Goal: Communication & Community: Participate in discussion

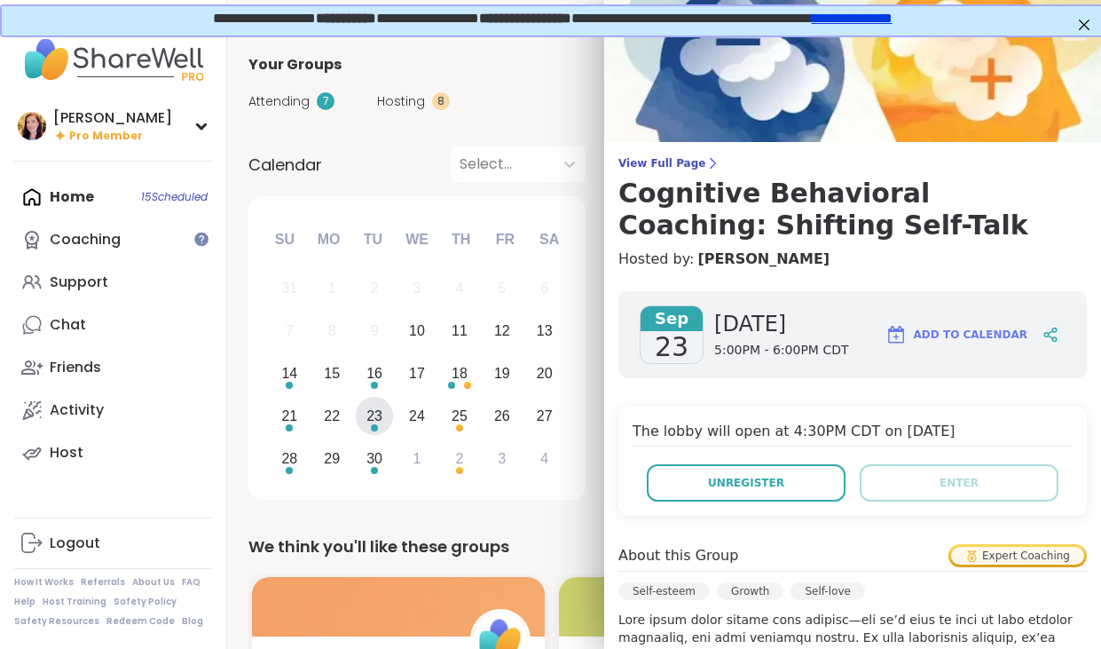
click at [67, 193] on div "Home 15 Scheduled Coaching Support Chat Friends Activity Host" at bounding box center [113, 325] width 198 height 298
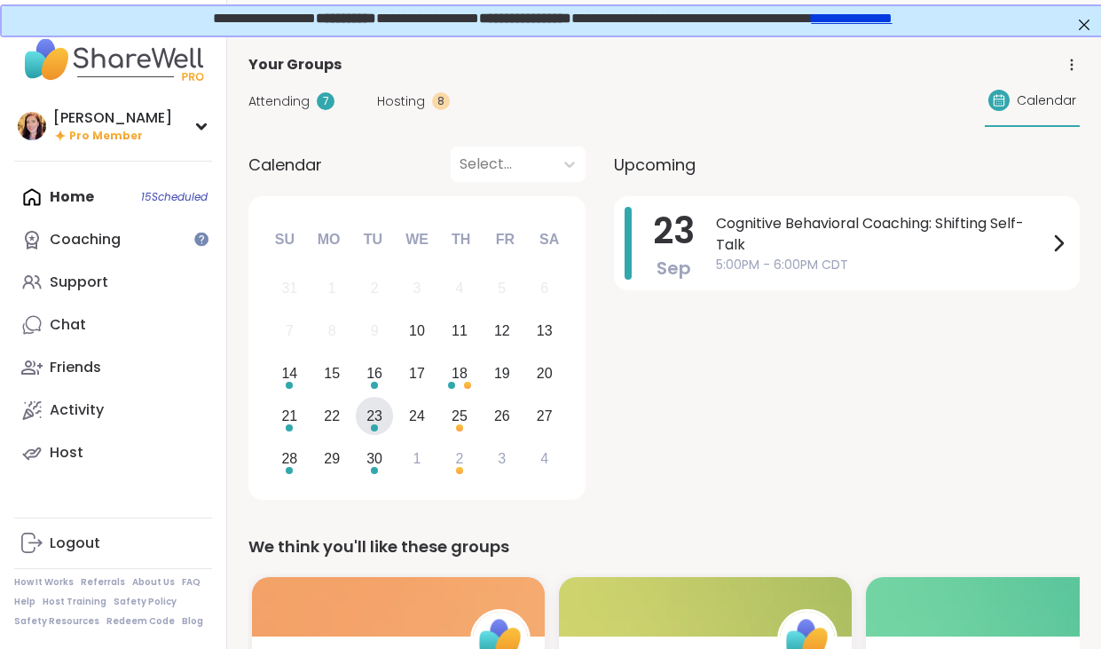
click at [80, 207] on div "Home 15 Scheduled Coaching Support Chat Friends Activity Host" at bounding box center [113, 325] width 198 height 298
click at [78, 193] on div "Home 15 Scheduled Coaching Support Chat Friends Activity Host" at bounding box center [113, 325] width 198 height 298
click at [391, 99] on span "Hosting" at bounding box center [401, 101] width 48 height 19
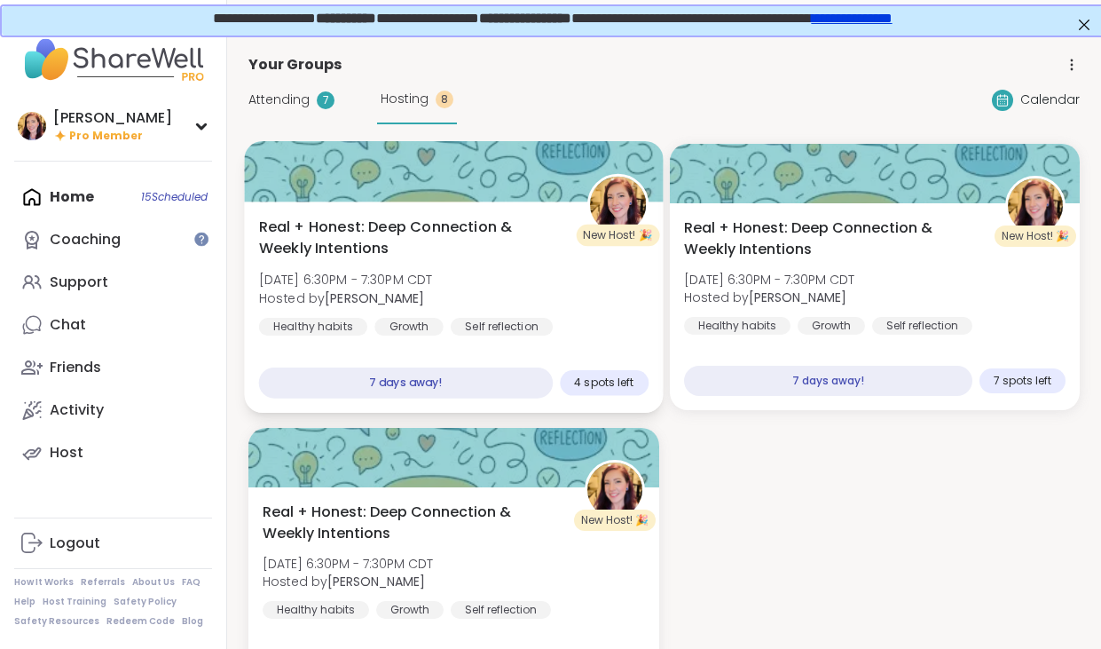
click at [433, 277] on span "[DATE] 6:30PM - 7:30PM CDT" at bounding box center [346, 280] width 174 height 18
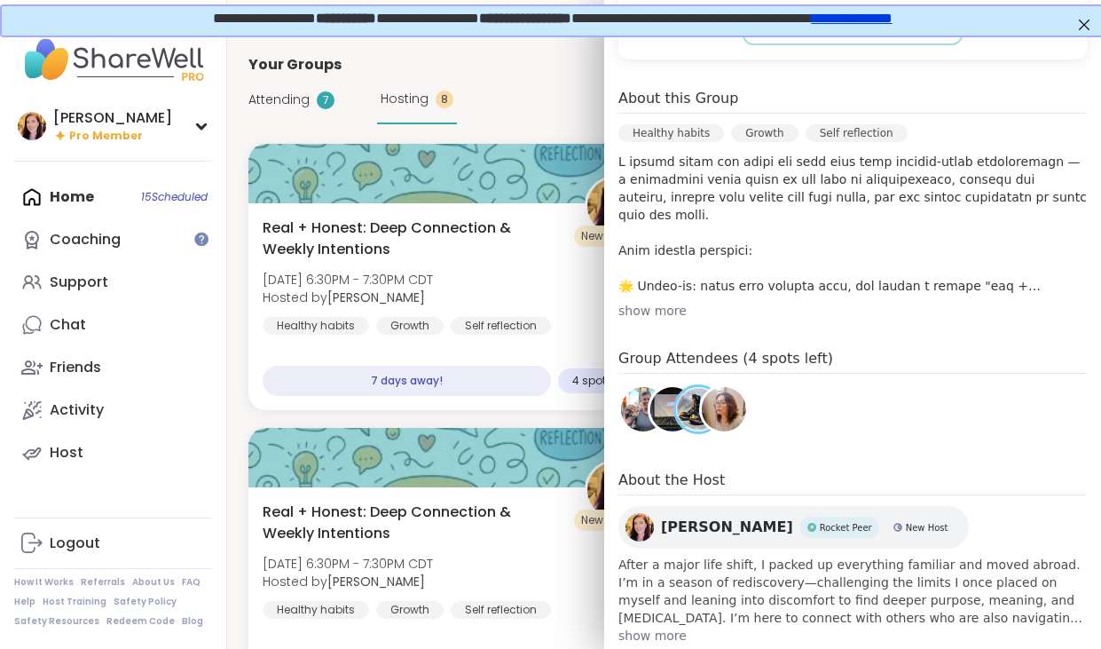
scroll to position [494, 0]
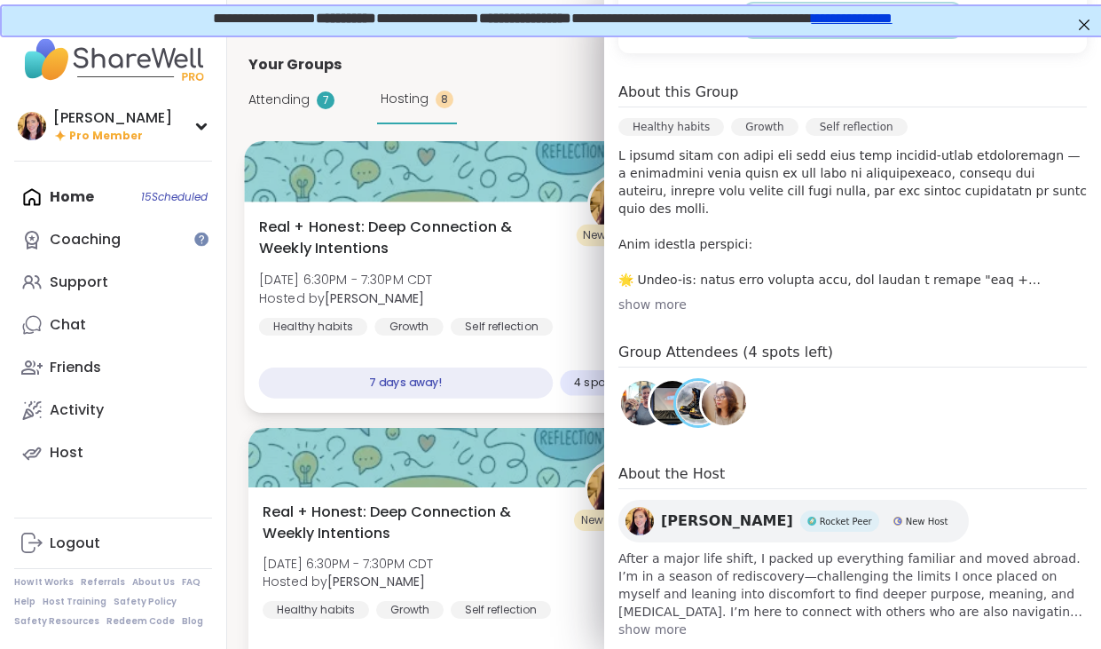
click at [543, 282] on div "Real + Honest: Deep Connection & Weekly Intentions [DATE] 6:30PM - 7:30PM CDT H…" at bounding box center [454, 277] width 390 height 120
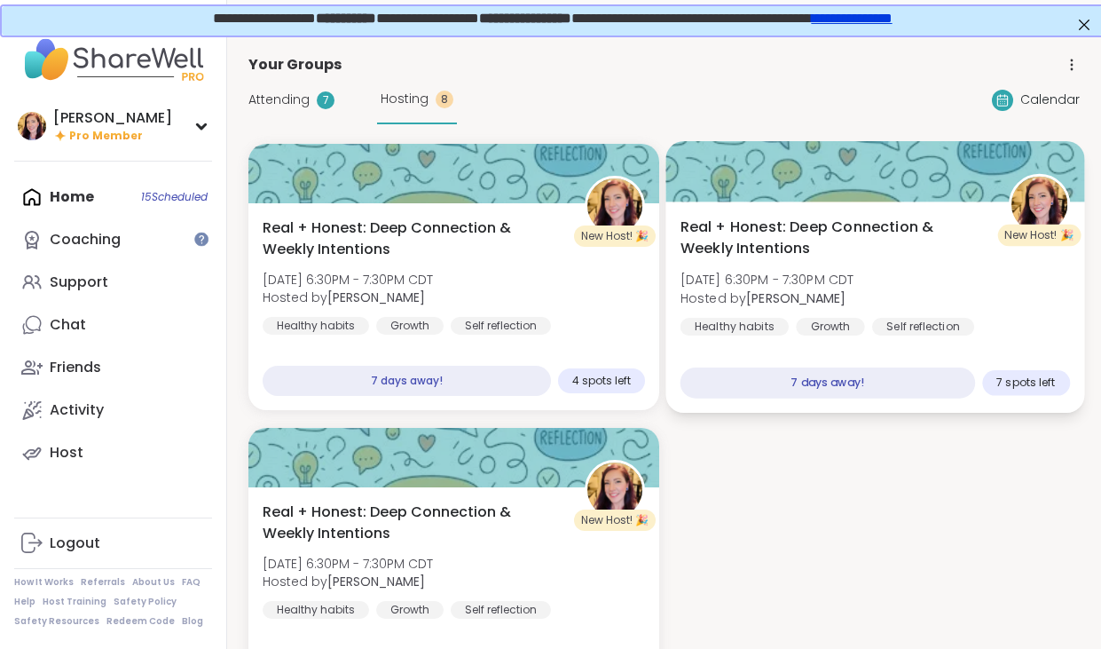
click at [854, 287] on span "[DATE] 6:30PM - 7:30PM CDT" at bounding box center [767, 280] width 174 height 18
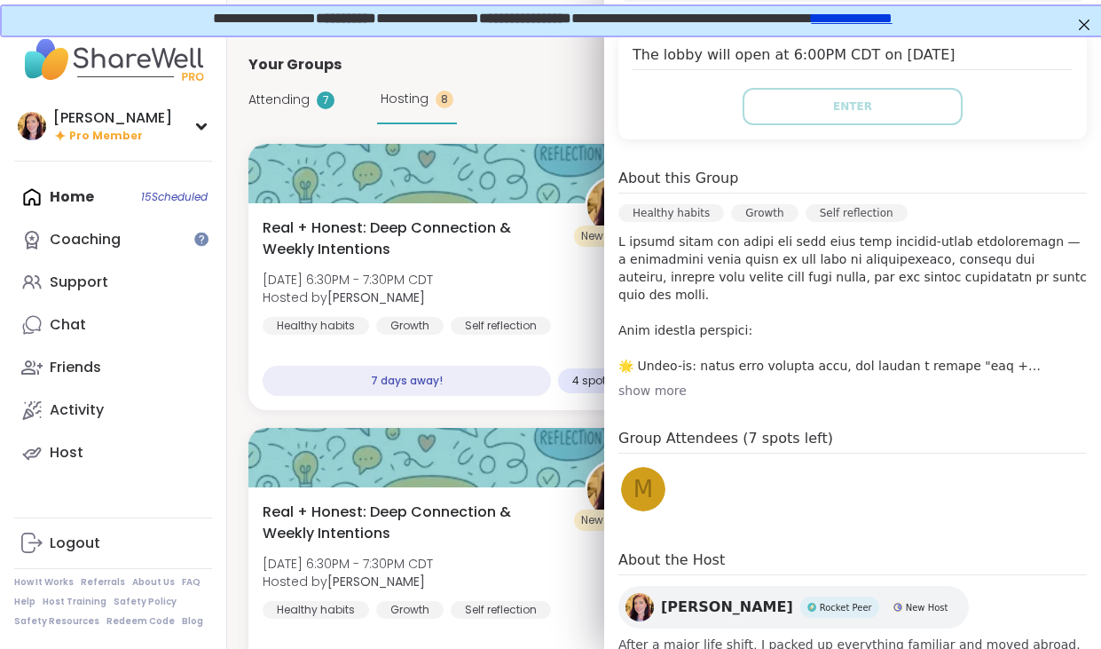
scroll to position [418, 0]
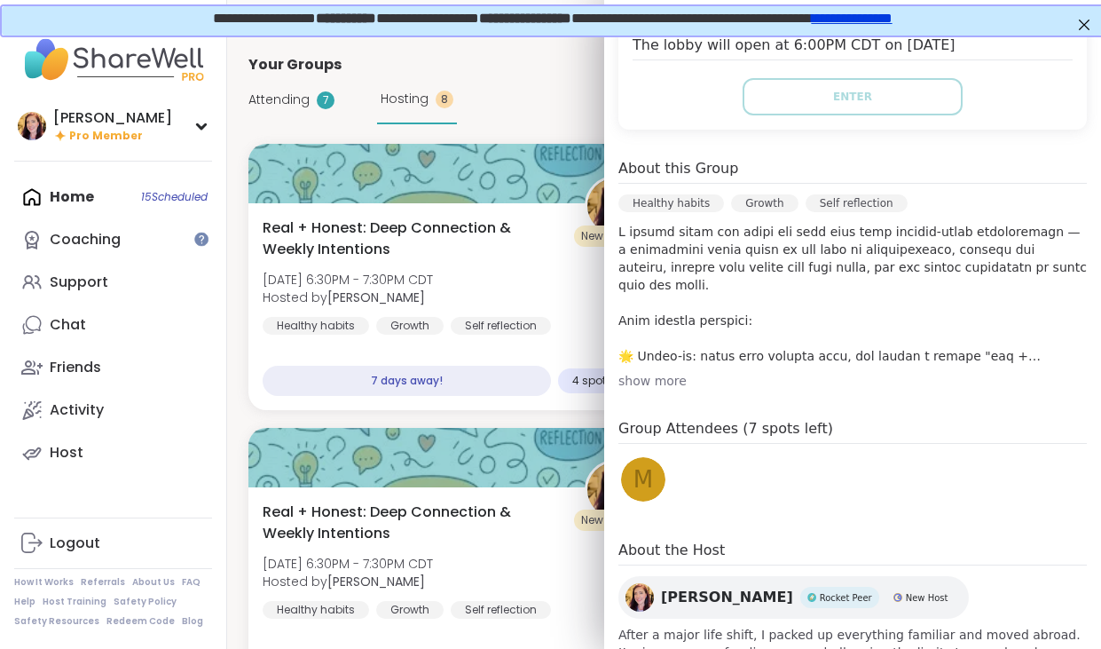
click at [643, 462] on span "M" at bounding box center [644, 479] width 20 height 35
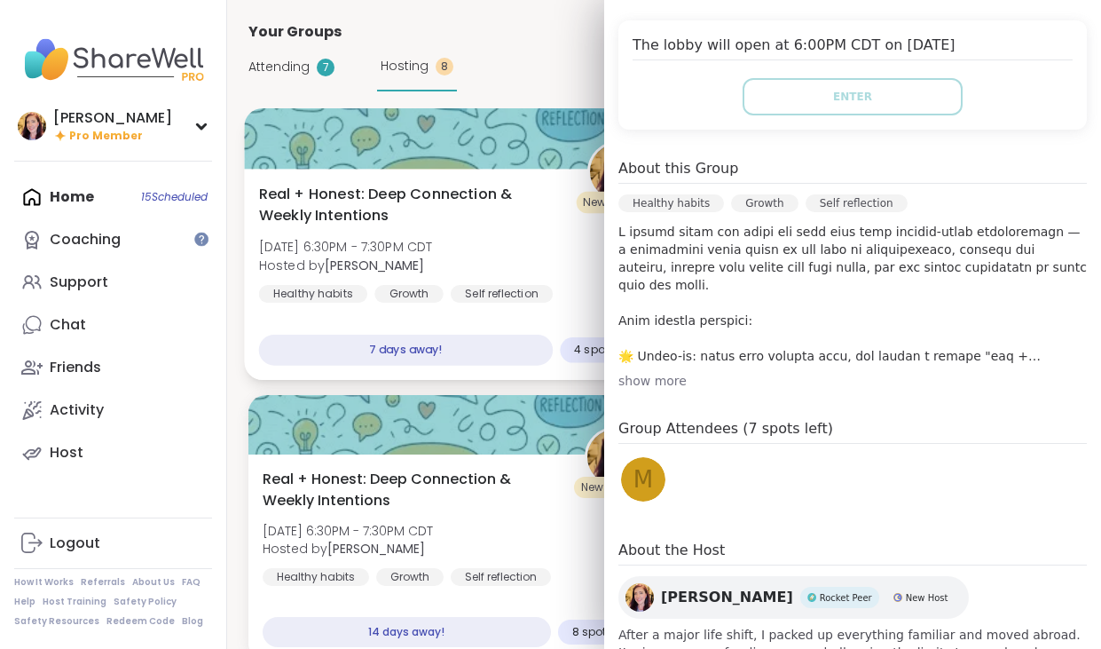
click at [542, 210] on span "Real + Honest: Deep Connection & Weekly Intentions" at bounding box center [413, 205] width 308 height 43
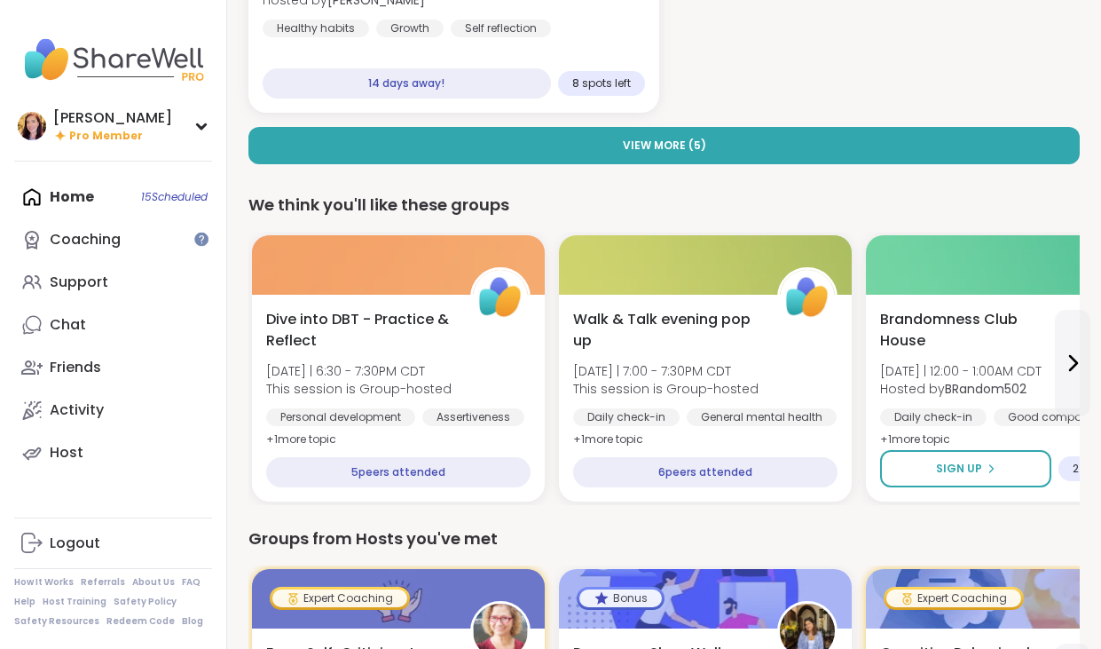
scroll to position [612, 0]
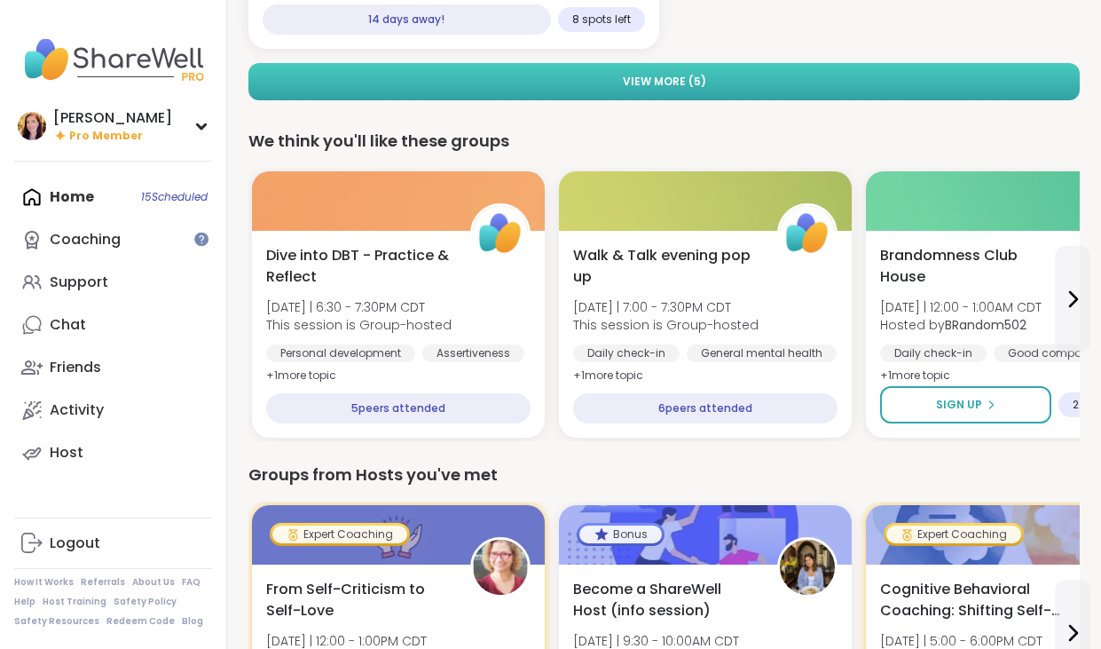
click at [619, 78] on button "View More ( 5 )" at bounding box center [663, 81] width 831 height 37
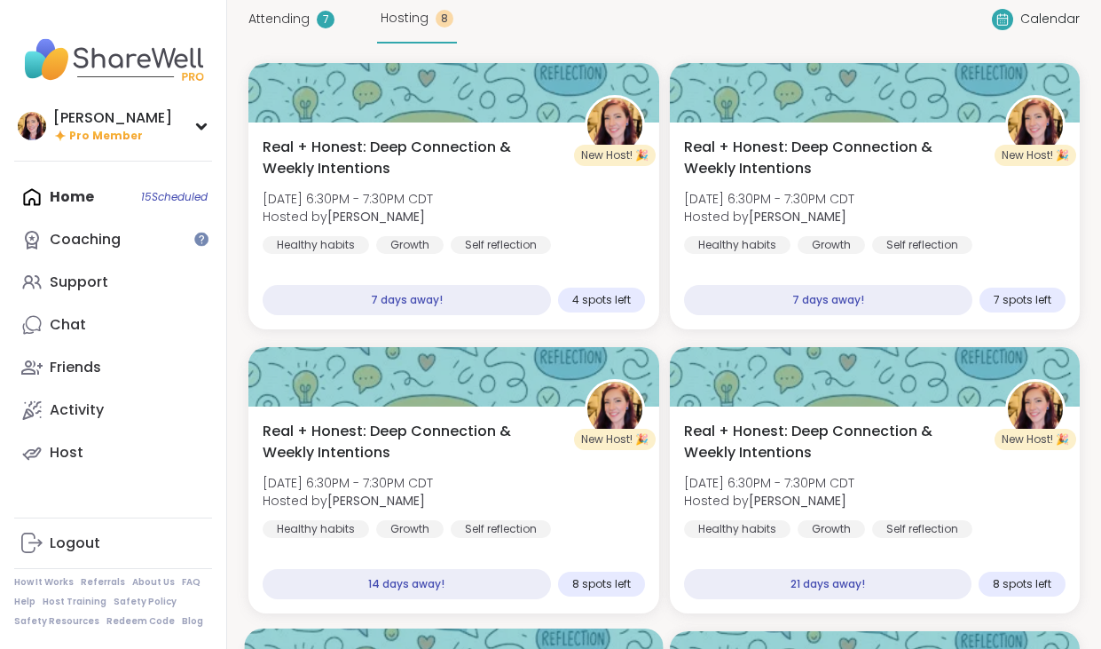
scroll to position [0, 0]
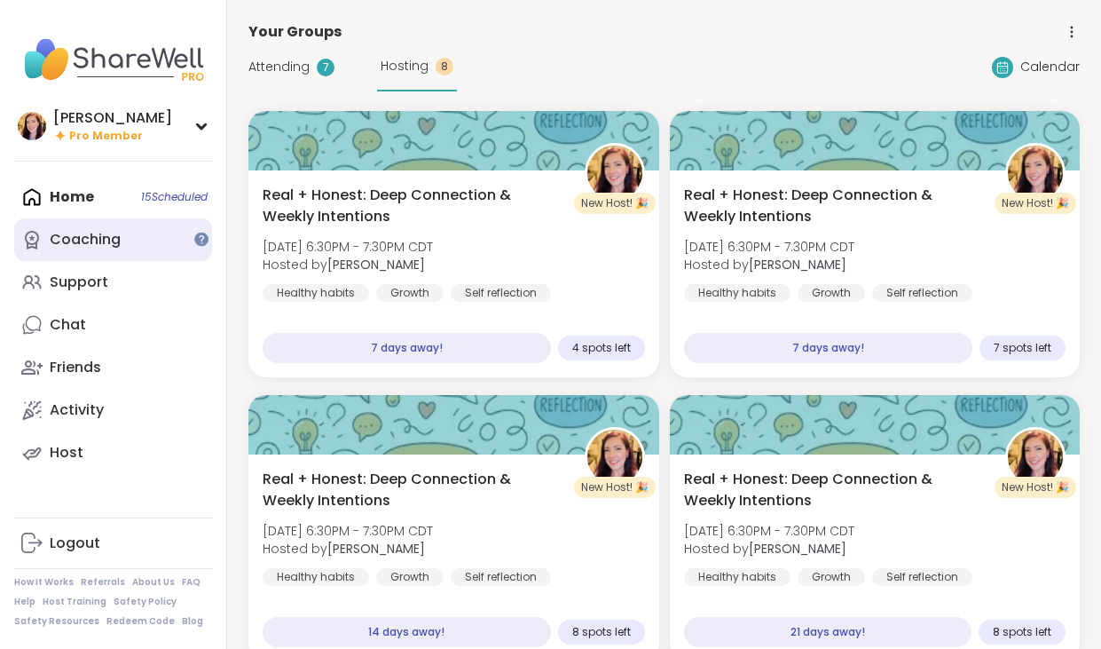
click at [81, 241] on div "Coaching" at bounding box center [85, 240] width 71 height 20
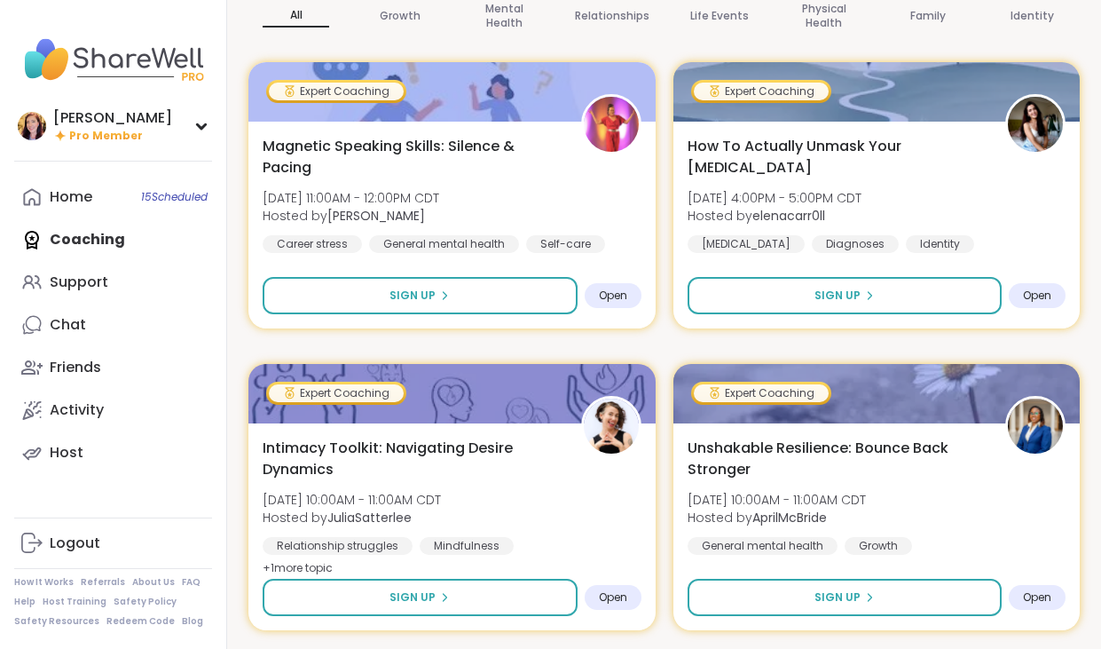
scroll to position [227, 0]
